Goal: Task Accomplishment & Management: Use online tool/utility

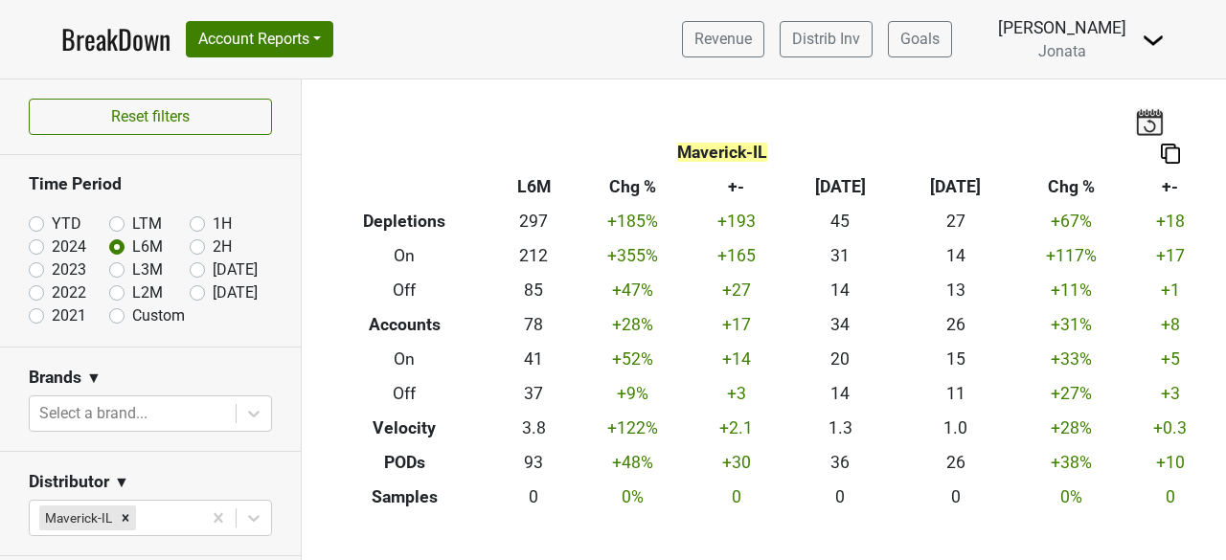
scroll to position [1676, 0]
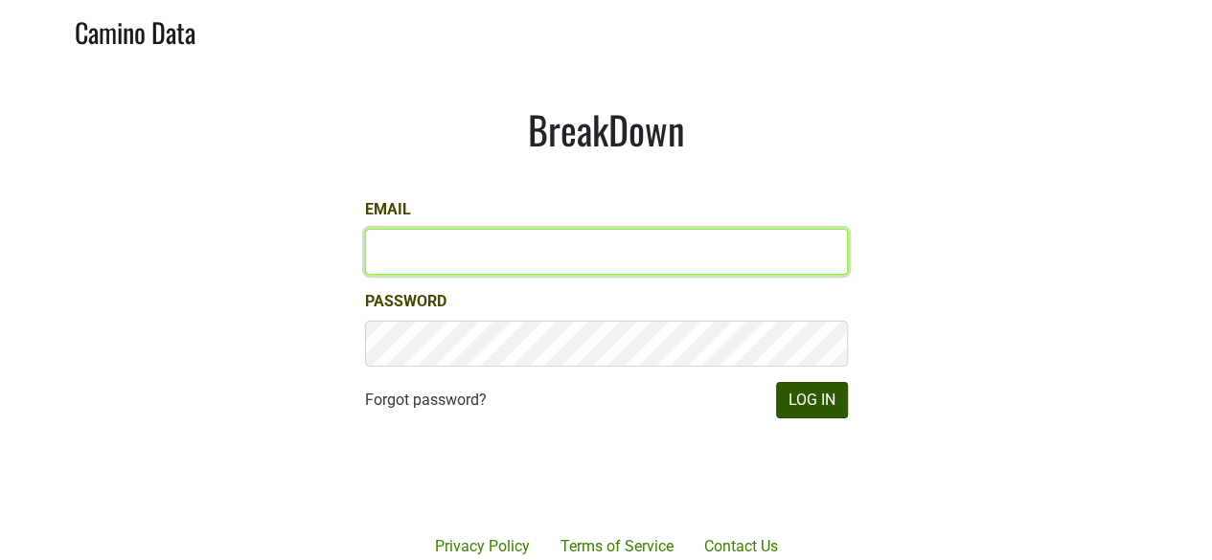
type input "[PERSON_NAME][EMAIL_ADDRESS][DOMAIN_NAME]"
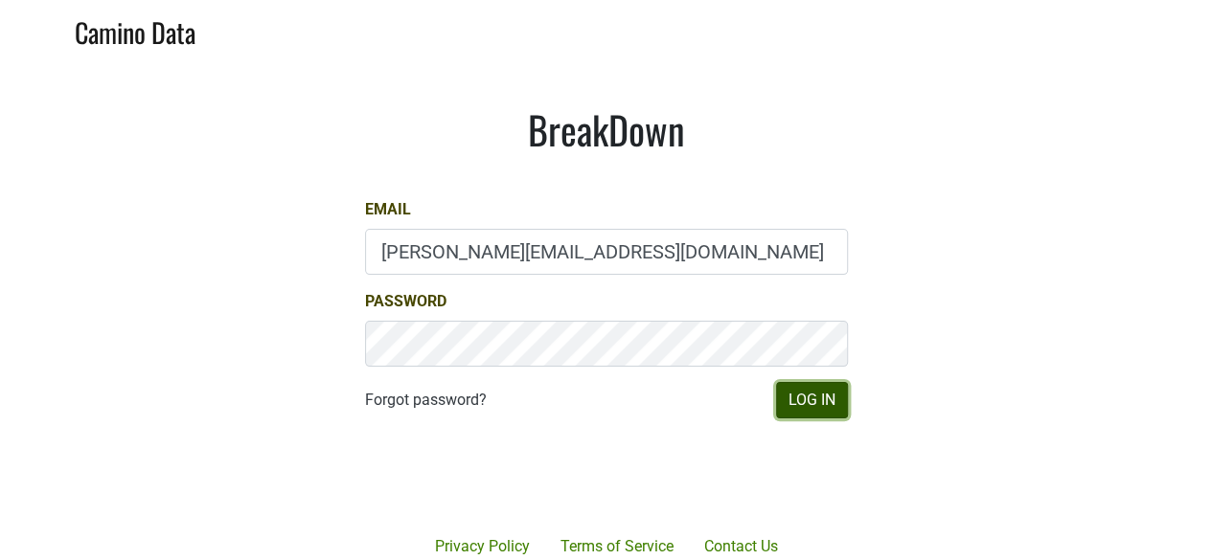
click at [815, 403] on button "Log In" at bounding box center [812, 400] width 72 height 36
